Goal: Information Seeking & Learning: Check status

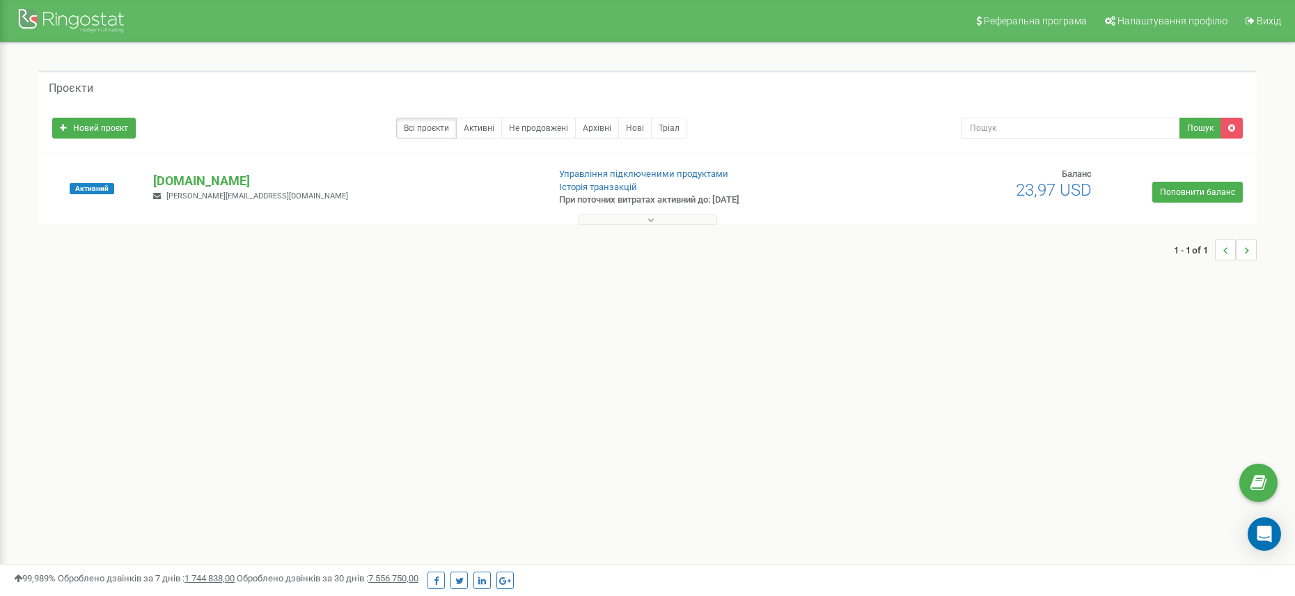
click at [197, 179] on p "[DOMAIN_NAME]" at bounding box center [344, 181] width 383 height 18
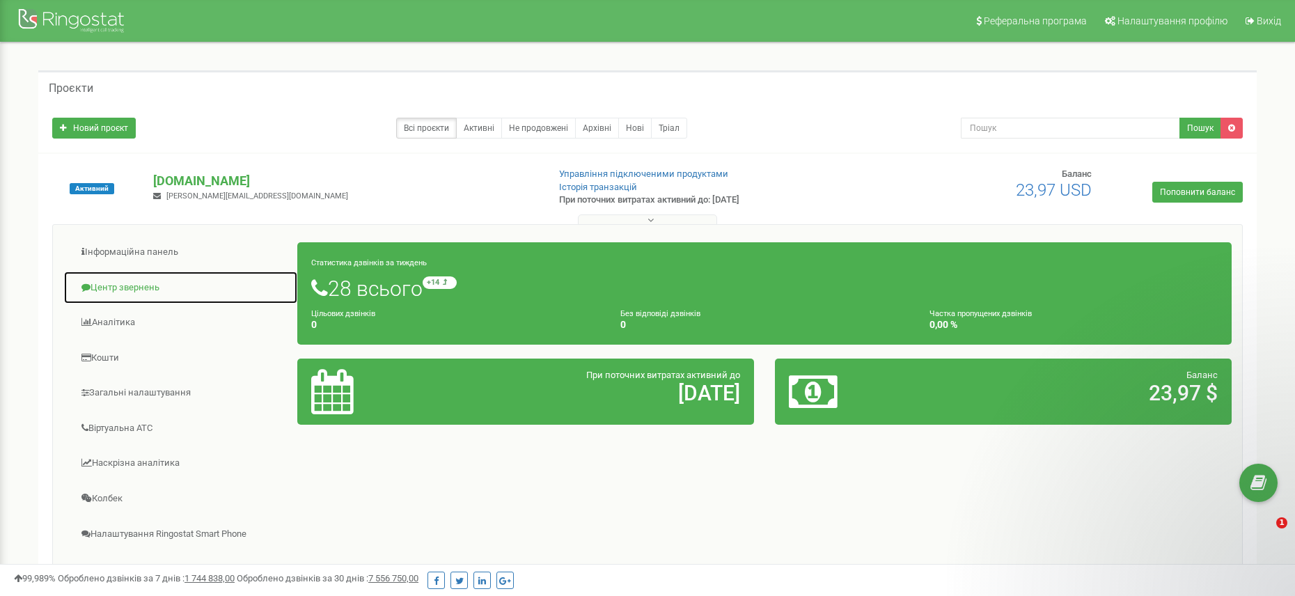
click at [128, 284] on link "Центр звернень" at bounding box center [180, 288] width 235 height 34
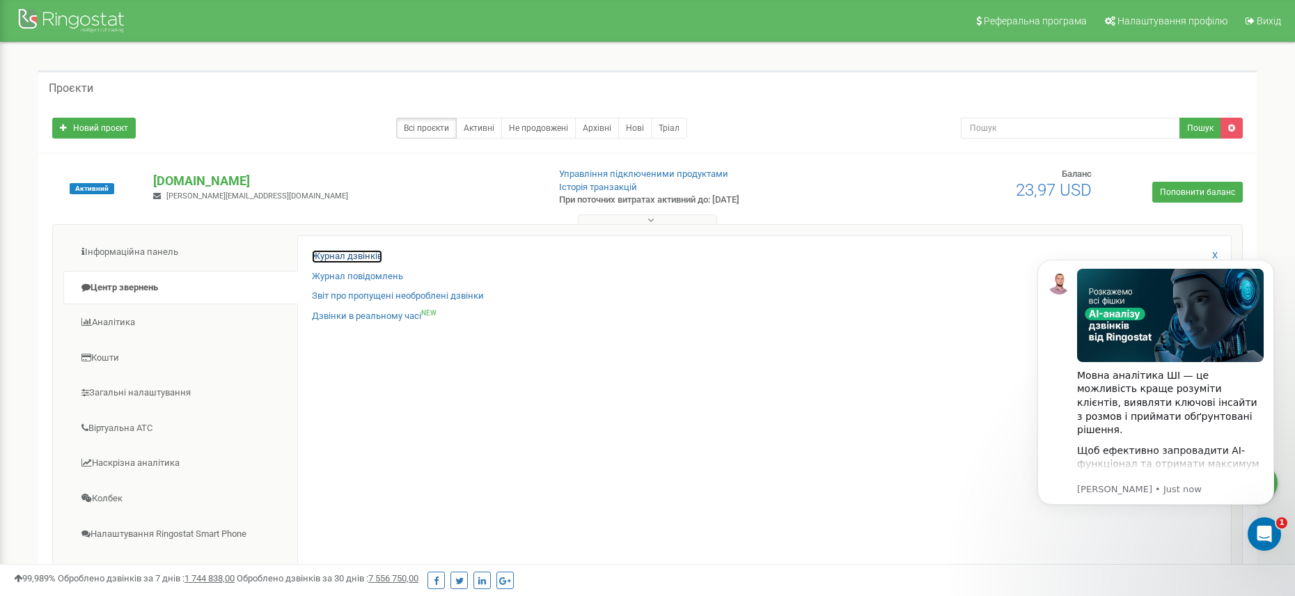
click at [349, 253] on link "Журнал дзвінків" at bounding box center [347, 256] width 70 height 13
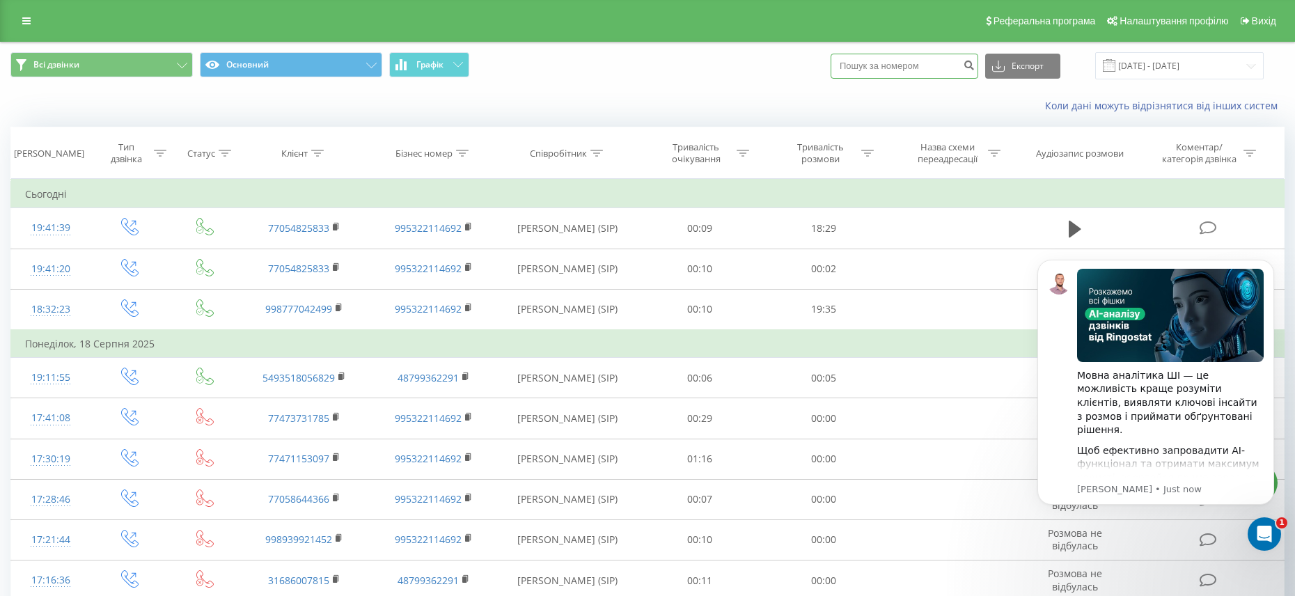
click at [903, 69] on input at bounding box center [905, 66] width 148 height 25
paste input "77054825833"
type input "77054825833"
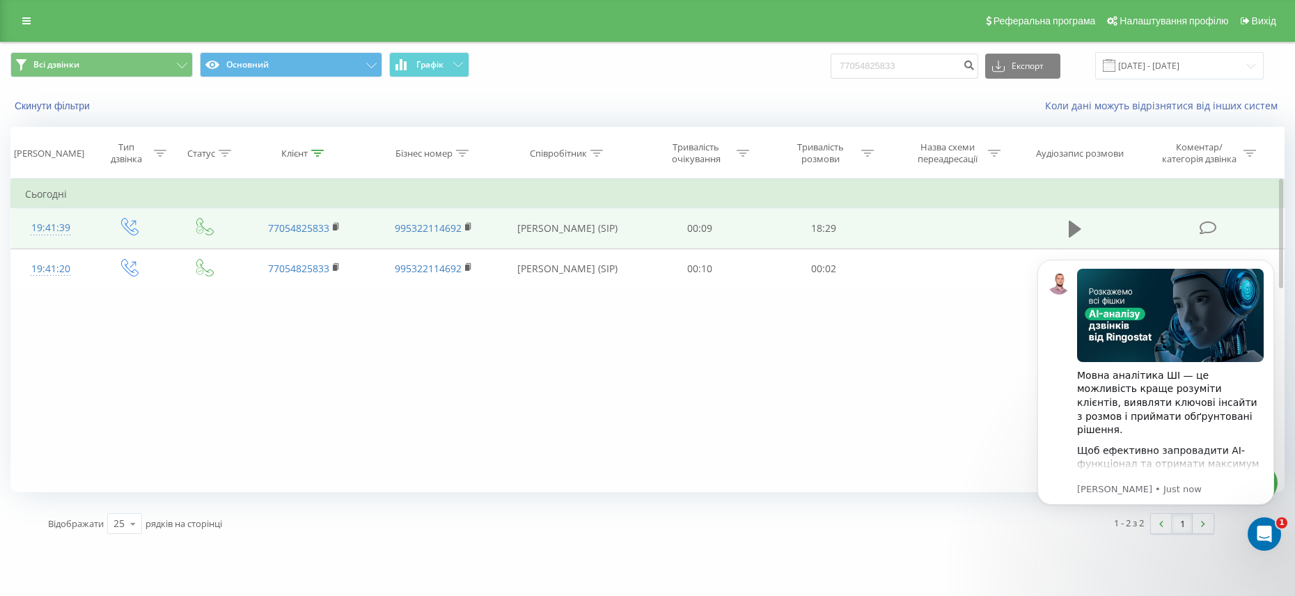
click at [1074, 219] on icon at bounding box center [1075, 228] width 13 height 19
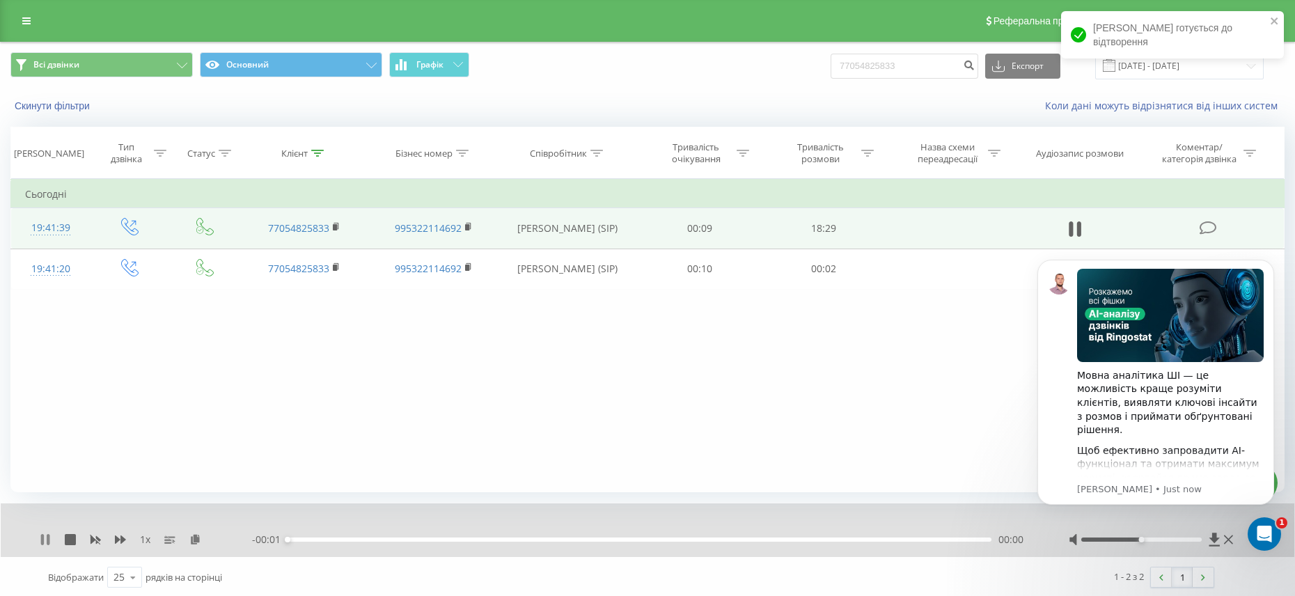
click at [42, 541] on icon at bounding box center [42, 539] width 3 height 11
click at [1205, 540] on body "Мовна аналітика ШІ — це можливість краще розуміти клієнтів, виявляти ключові ін…" at bounding box center [1155, 398] width 267 height 308
click at [1270, 266] on icon "Dismiss notification" at bounding box center [1270, 264] width 8 height 8
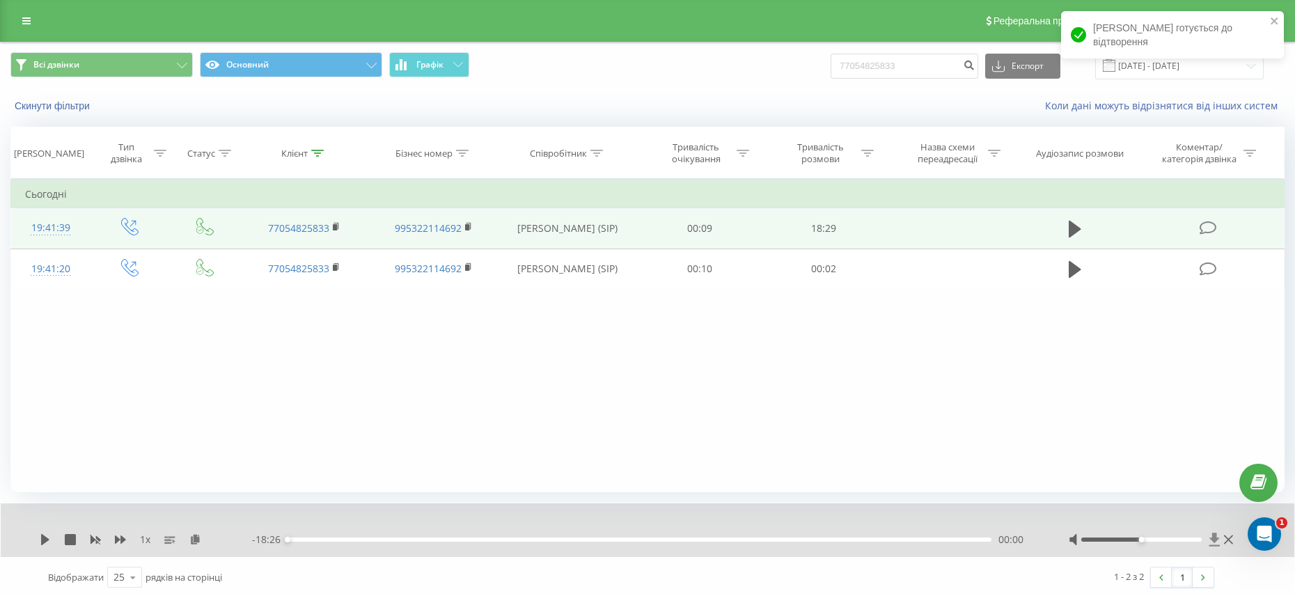
click at [1216, 540] on icon at bounding box center [1214, 539] width 10 height 13
